Goal: Check status: Check status

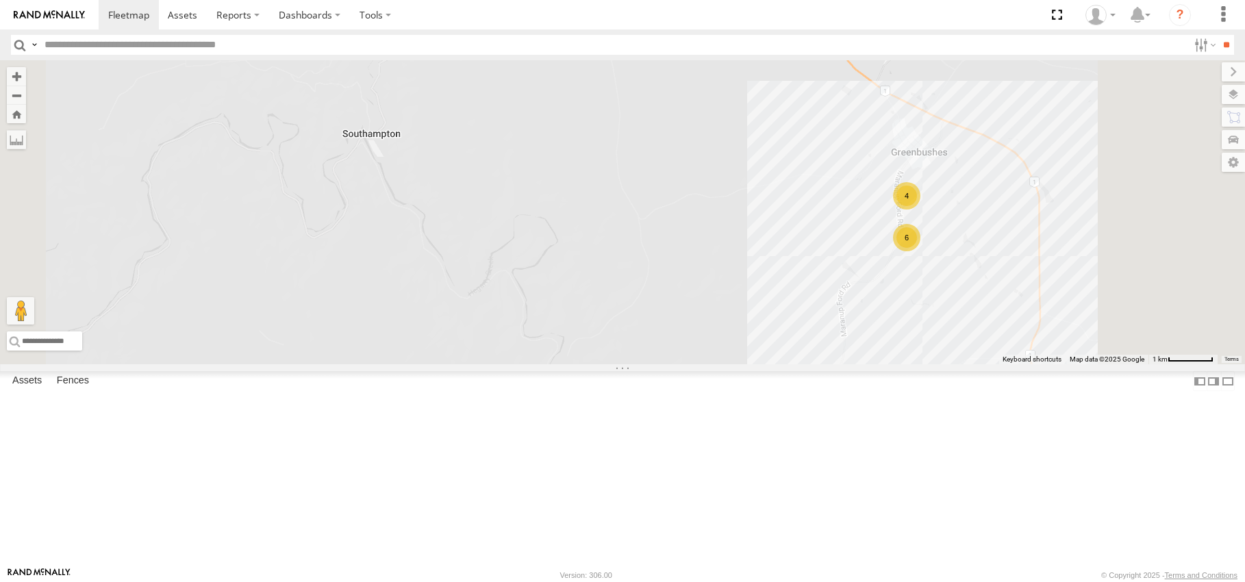
drag, startPoint x: 1024, startPoint y: 355, endPoint x: 808, endPoint y: 360, distance: 215.8
click at [808, 360] on div "(LV20) [PERSON_NAME] (TR2) 4675504127 6 4" at bounding box center [622, 212] width 1245 height 304
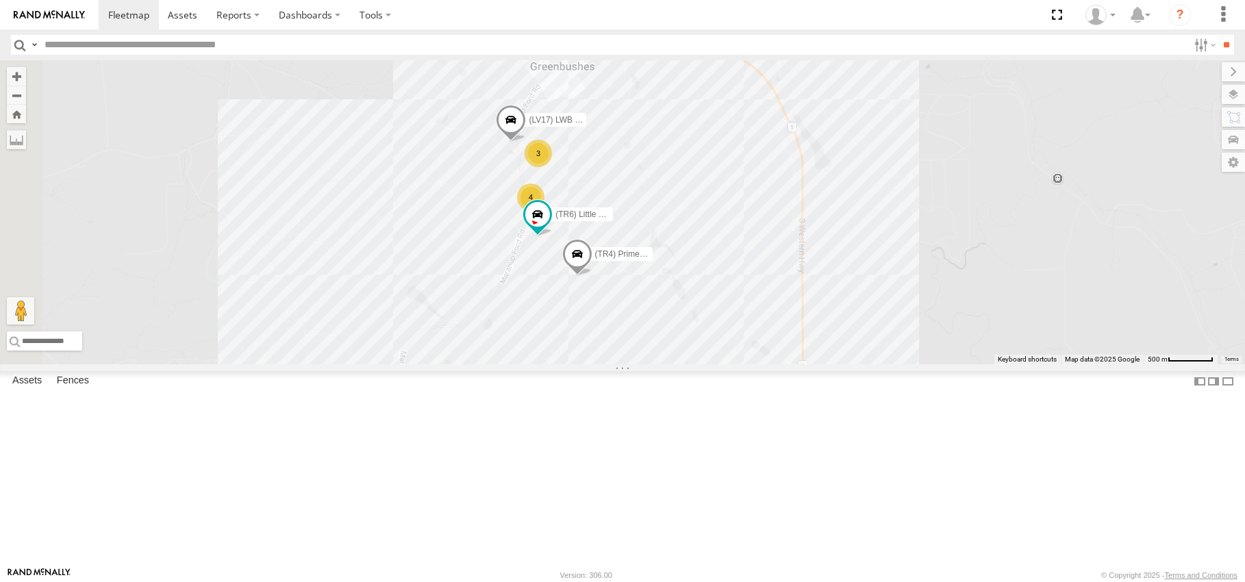
drag, startPoint x: 681, startPoint y: 322, endPoint x: 713, endPoint y: 371, distance: 58.9
click at [713, 364] on div "(LV20) [PERSON_NAME] (TR2) 4675504127 (TR6) Little Tipper 3 (LV17) LWB Musso 4 …" at bounding box center [622, 212] width 1245 height 304
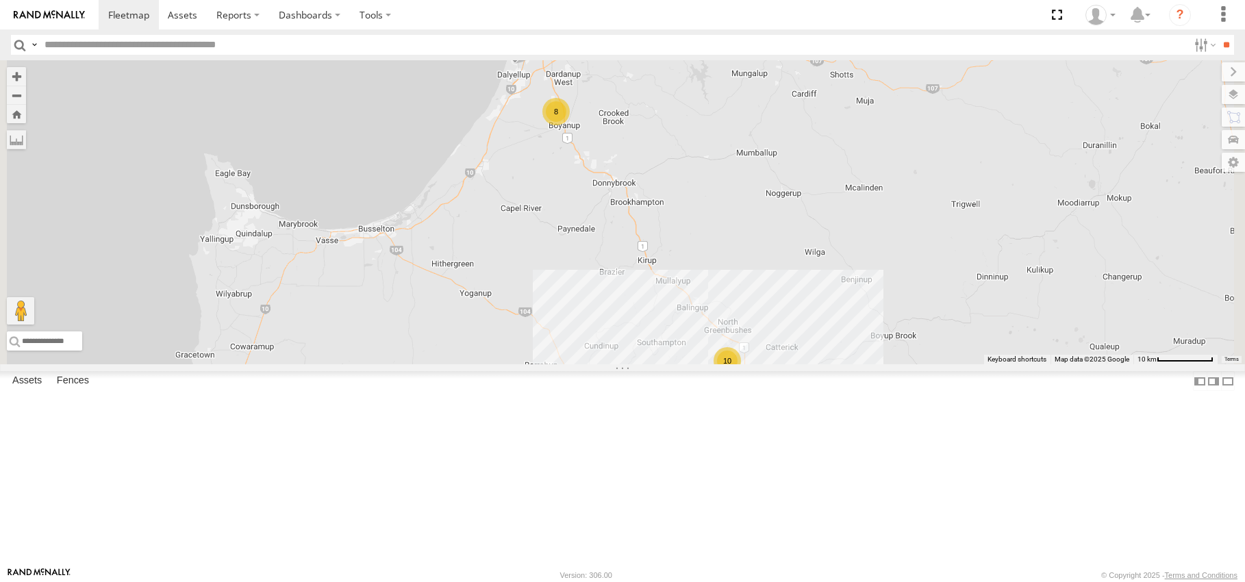
click at [0, 0] on span at bounding box center [0, 0] width 0 height 0
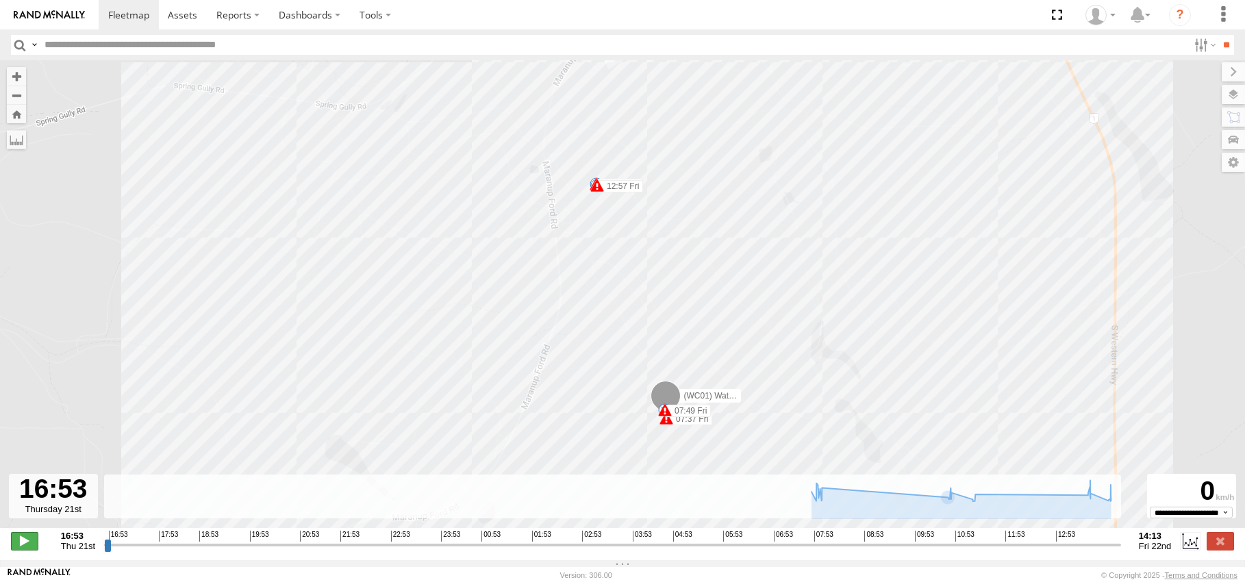
click at [27, 549] on span at bounding box center [24, 541] width 27 height 18
drag, startPoint x: 108, startPoint y: 555, endPoint x: 844, endPoint y: 569, distance: 735.7
click at [844, 551] on input "range" at bounding box center [612, 544] width 1017 height 13
drag, startPoint x: 864, startPoint y: 551, endPoint x: 1079, endPoint y: 552, distance: 215.1
click at [1079, 551] on input "range" at bounding box center [612, 544] width 1017 height 13
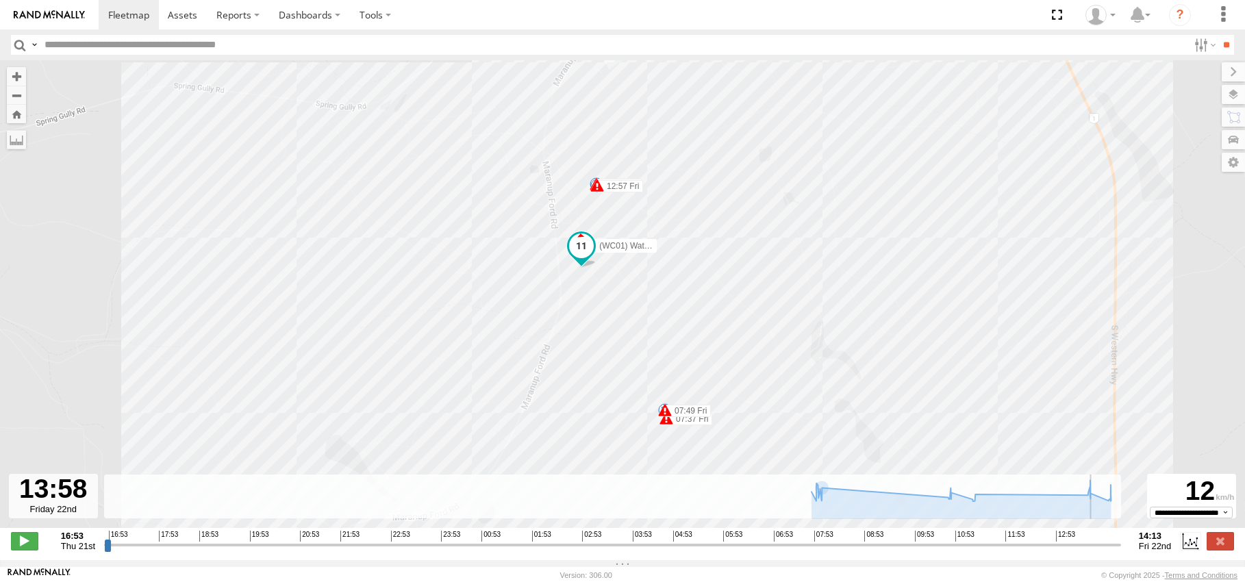
drag, startPoint x: 1118, startPoint y: 551, endPoint x: 1104, endPoint y: 551, distance: 14.4
click at [1104, 551] on input "range" at bounding box center [612, 544] width 1017 height 13
click at [21, 549] on span at bounding box center [24, 541] width 27 height 18
click at [586, 249] on span at bounding box center [581, 246] width 25 height 25
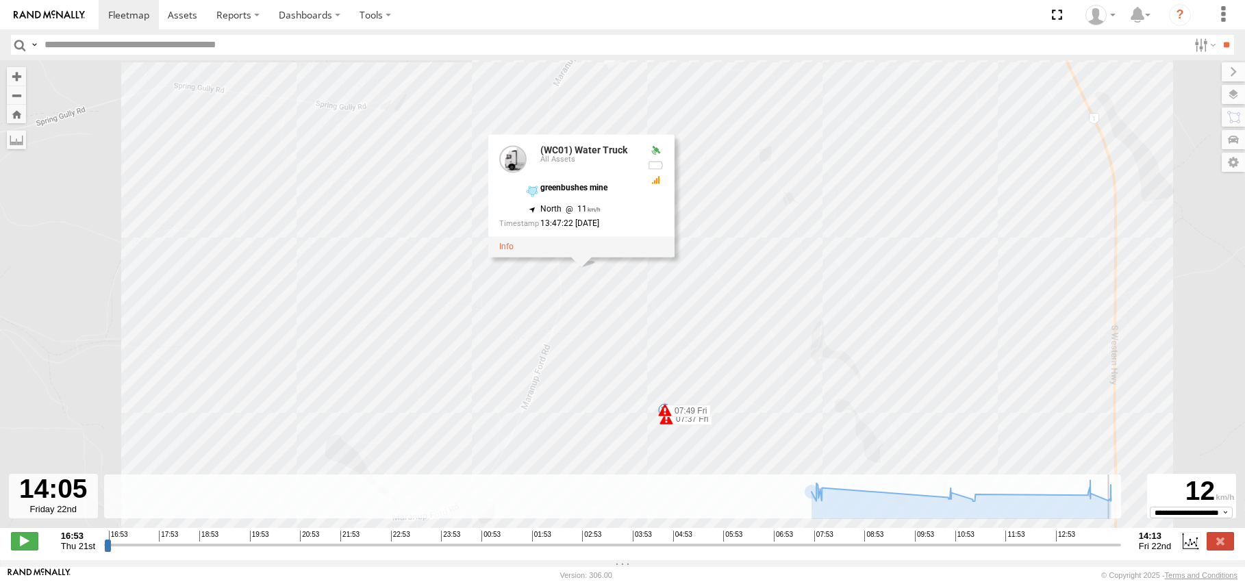
click at [428, 342] on div "(WC01) Water Truck 07:49 Fri 10:05 Fri 12:57 Fri 07:37 Fri 07:37 Fri 07:37 Fri …" at bounding box center [622, 301] width 1245 height 482
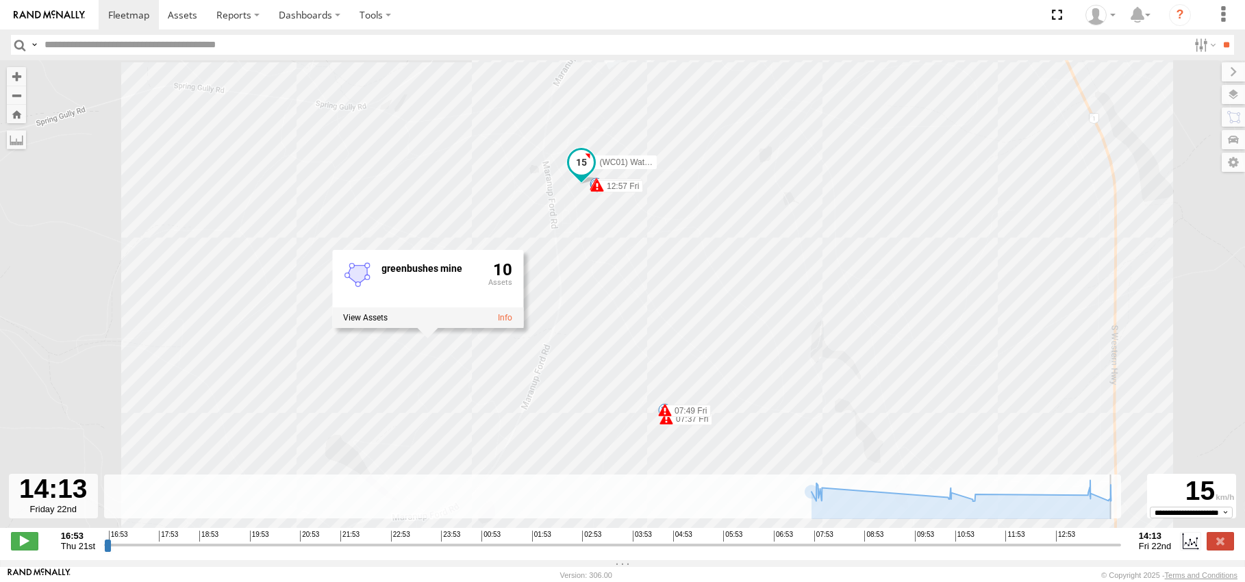
type input "**********"
click at [301, 271] on div "(WC01) Water Truck 07:49 Fri 10:05 Fri 12:57 Fri 07:37 Fri 07:37 Fri 07:37 Fri …" at bounding box center [622, 301] width 1245 height 482
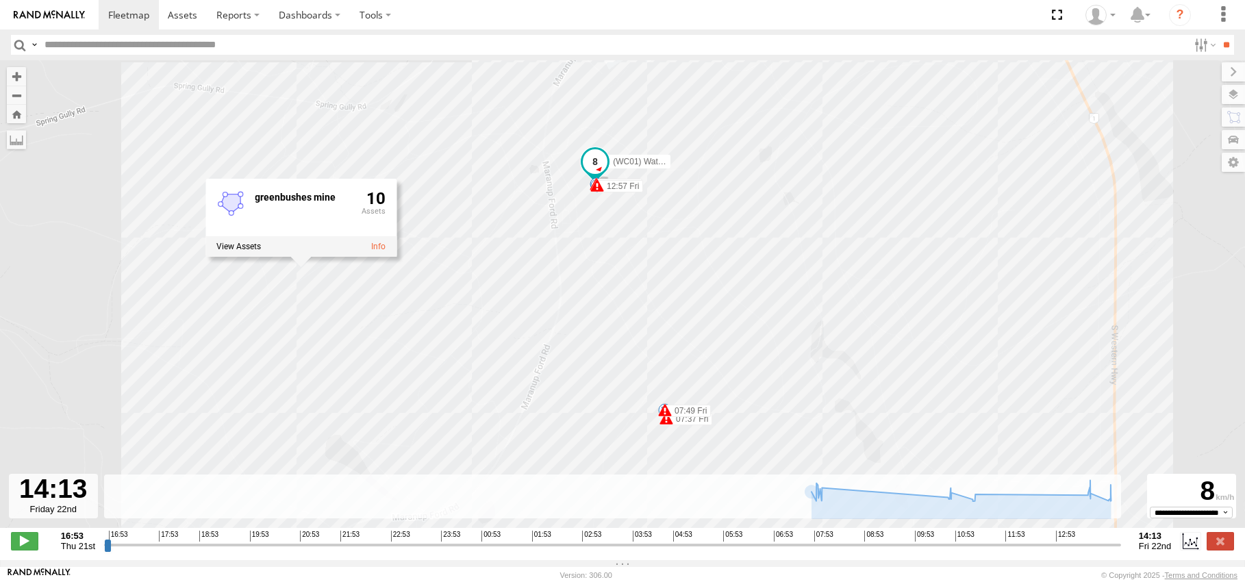
drag, startPoint x: 100, startPoint y: 33, endPoint x: 133, endPoint y: 23, distance: 34.2
click at [100, 31] on header "Search Query Asset ID Asset Label Registration Manufacturer Model VIN Job ID" at bounding box center [622, 44] width 1245 height 31
